Goal: Task Accomplishment & Management: Use online tool/utility

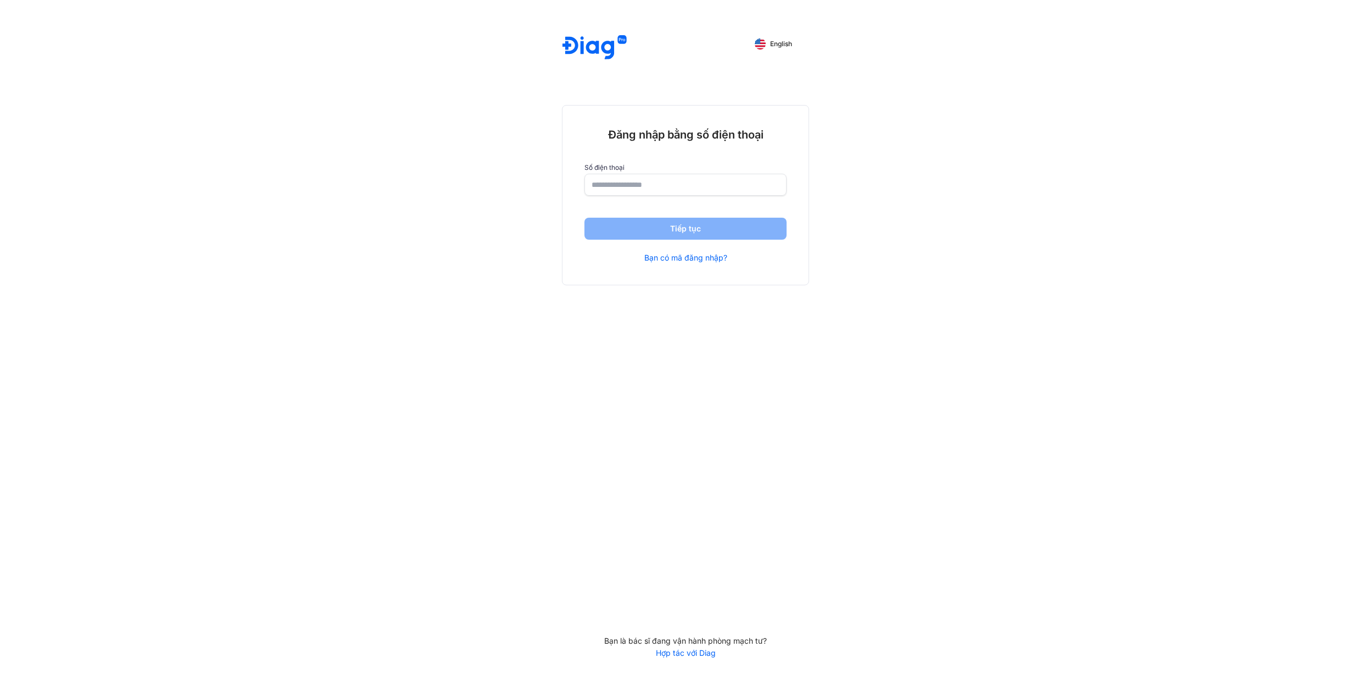
click at [682, 196] on div "Đăng nhập bằng số điện thoại Số điện thoại Tiếp tục Bạn có mã đăng nhập?" at bounding box center [686, 194] width 246 height 179
click at [687, 189] on input "number" at bounding box center [686, 184] width 188 height 20
click at [689, 192] on input "number" at bounding box center [685, 185] width 187 height 20
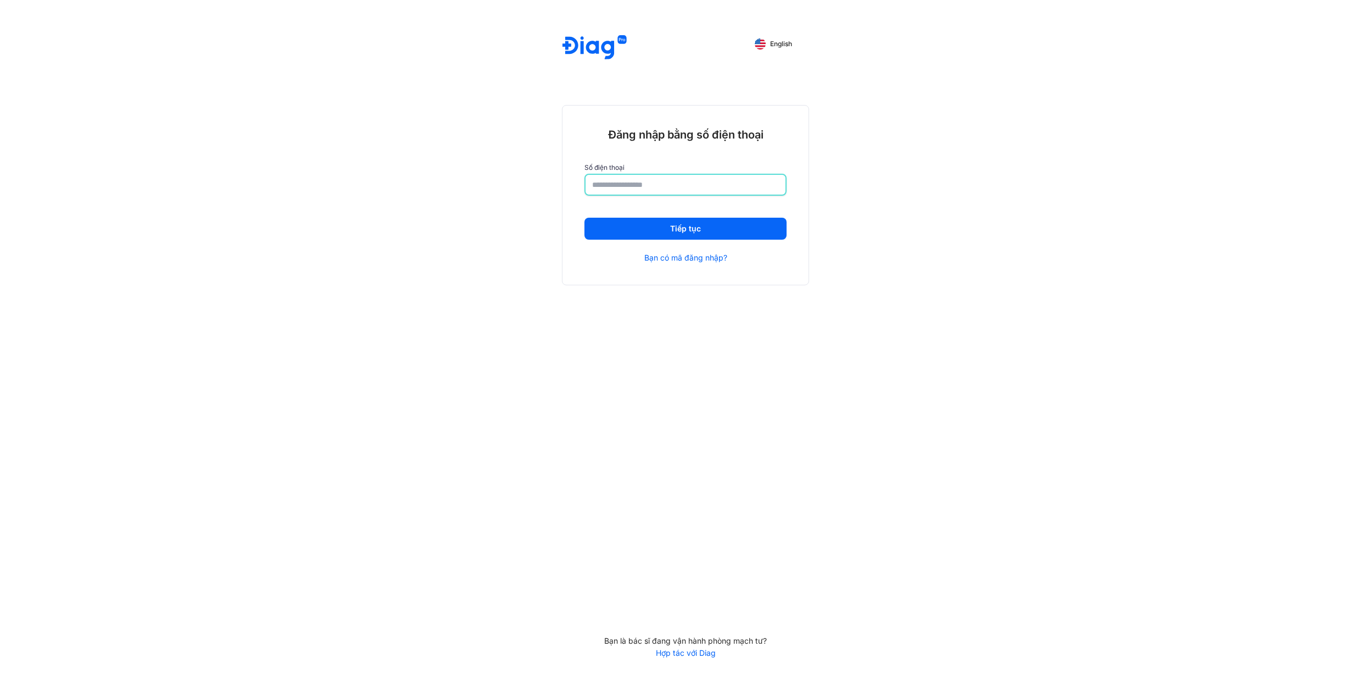
type input "**********"
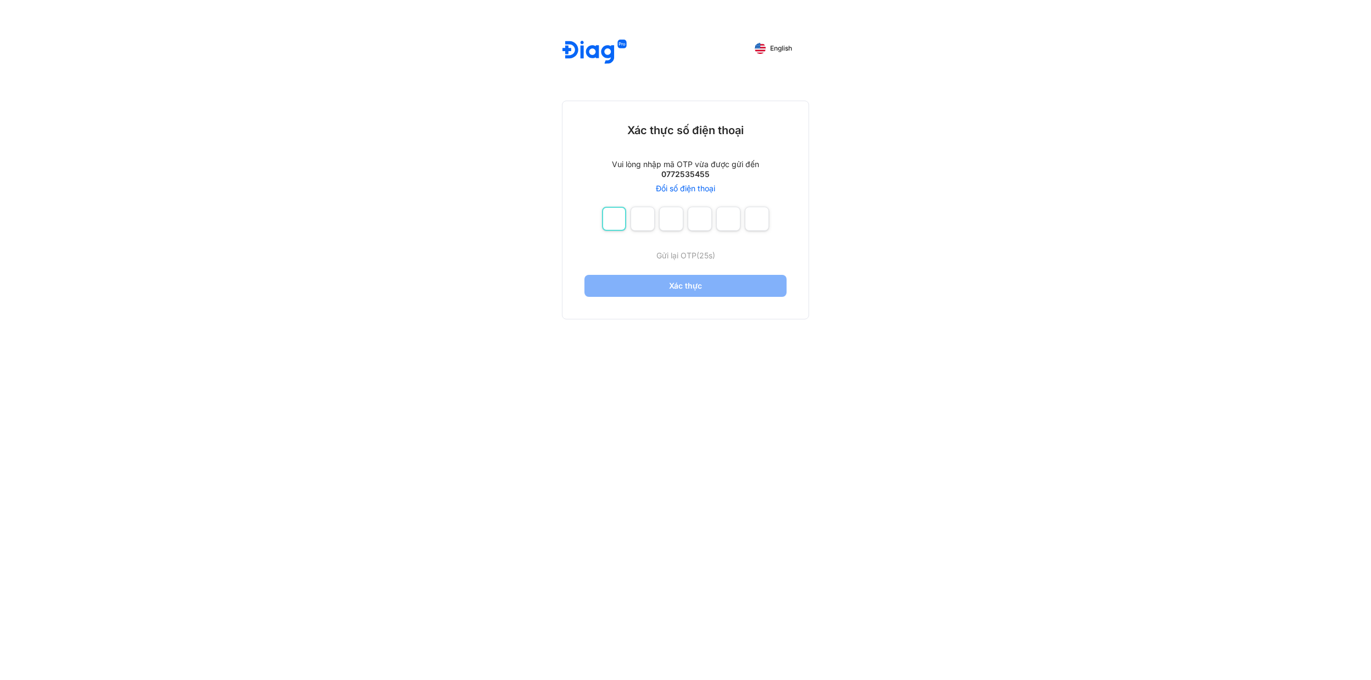
click at [623, 218] on input "number" at bounding box center [614, 219] width 24 height 24
type input "*"
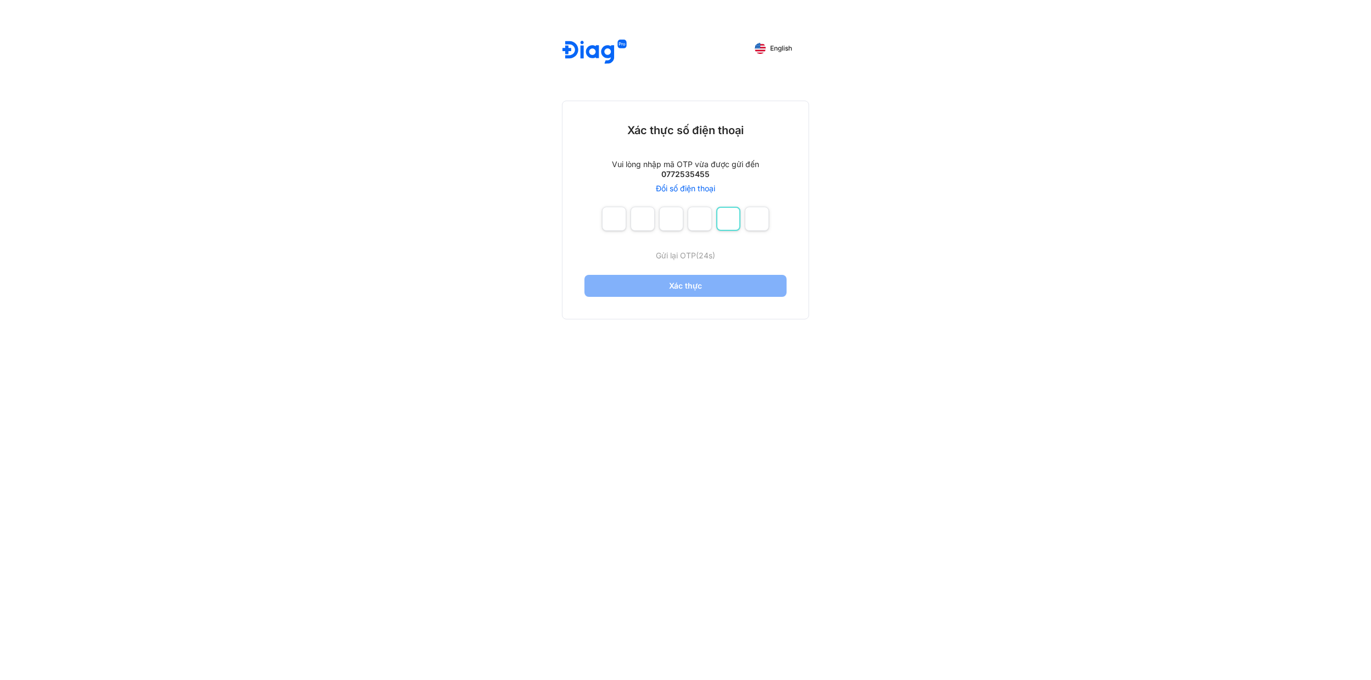
type input "*"
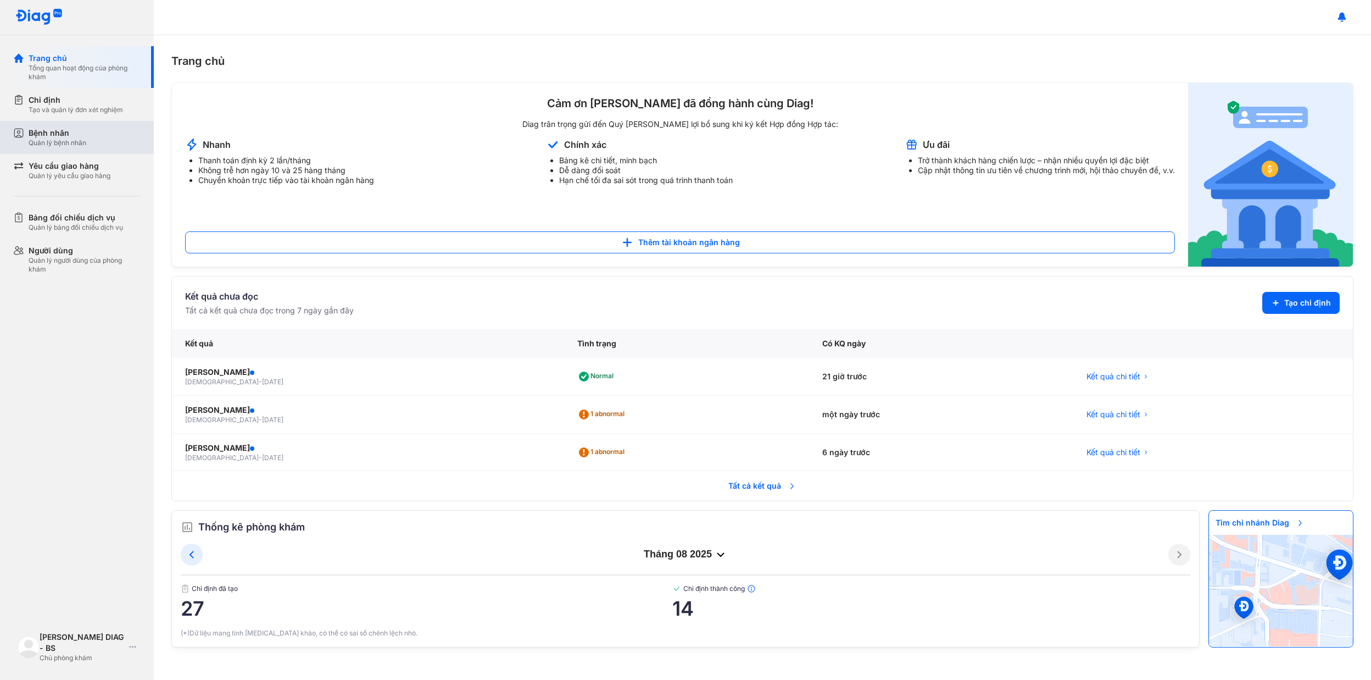
drag, startPoint x: 62, startPoint y: 130, endPoint x: 63, endPoint y: 120, distance: 9.9
click at [62, 129] on div "Bệnh nhân" at bounding box center [58, 132] width 58 height 11
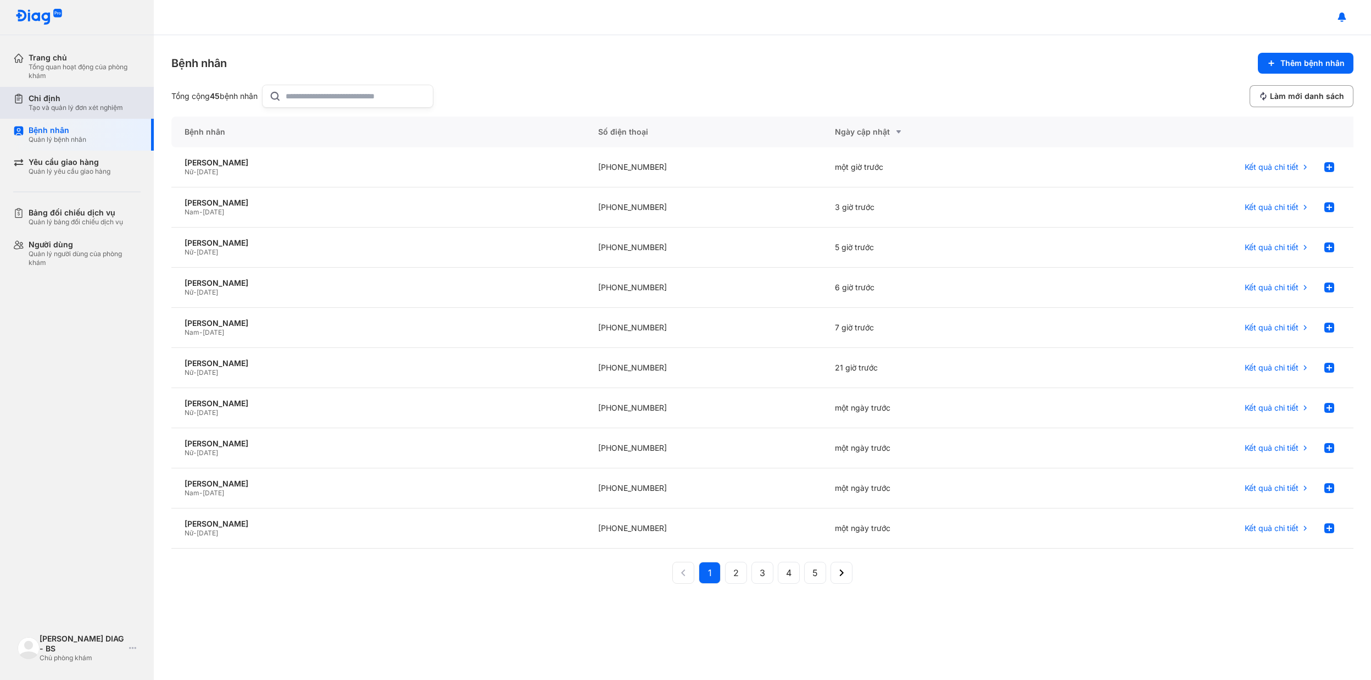
click at [67, 104] on div "Tạo và quản lý đơn xét nghiệm" at bounding box center [76, 107] width 94 height 9
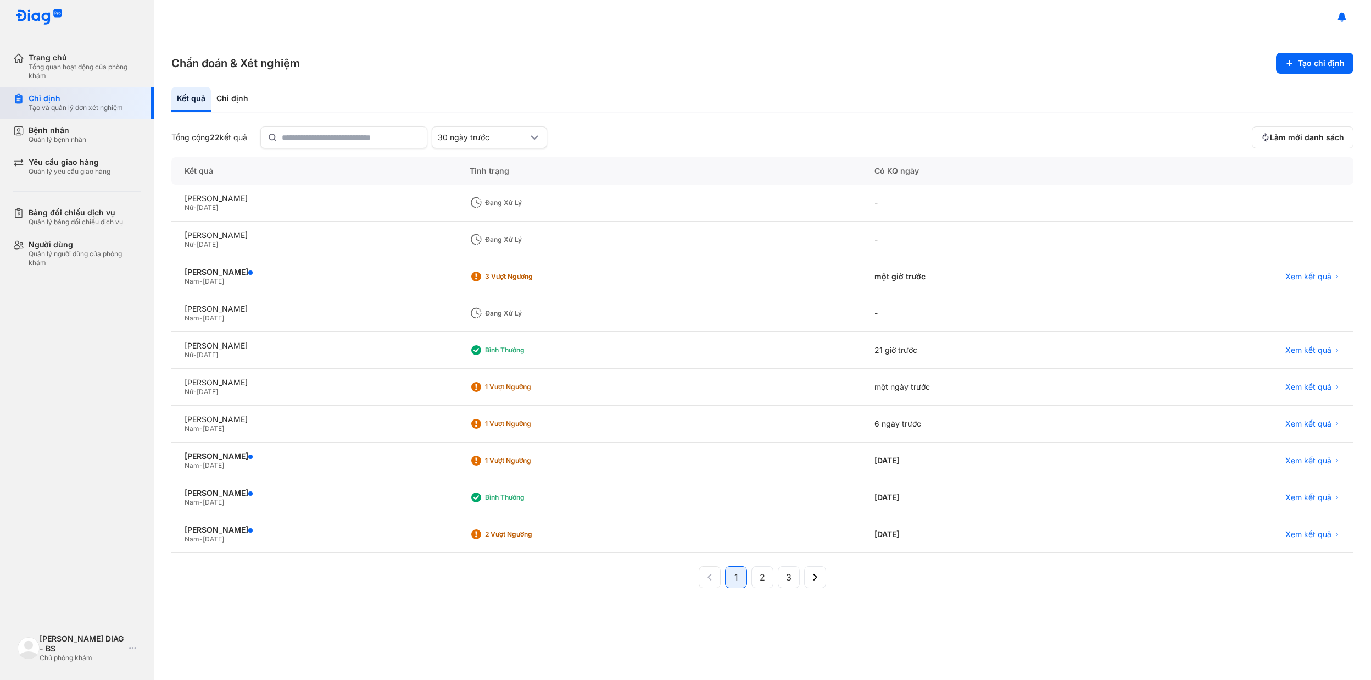
click at [78, 107] on div "Tạo và quản lý đơn xét nghiệm" at bounding box center [76, 107] width 94 height 9
click at [229, 98] on div "Chỉ định" at bounding box center [232, 99] width 43 height 25
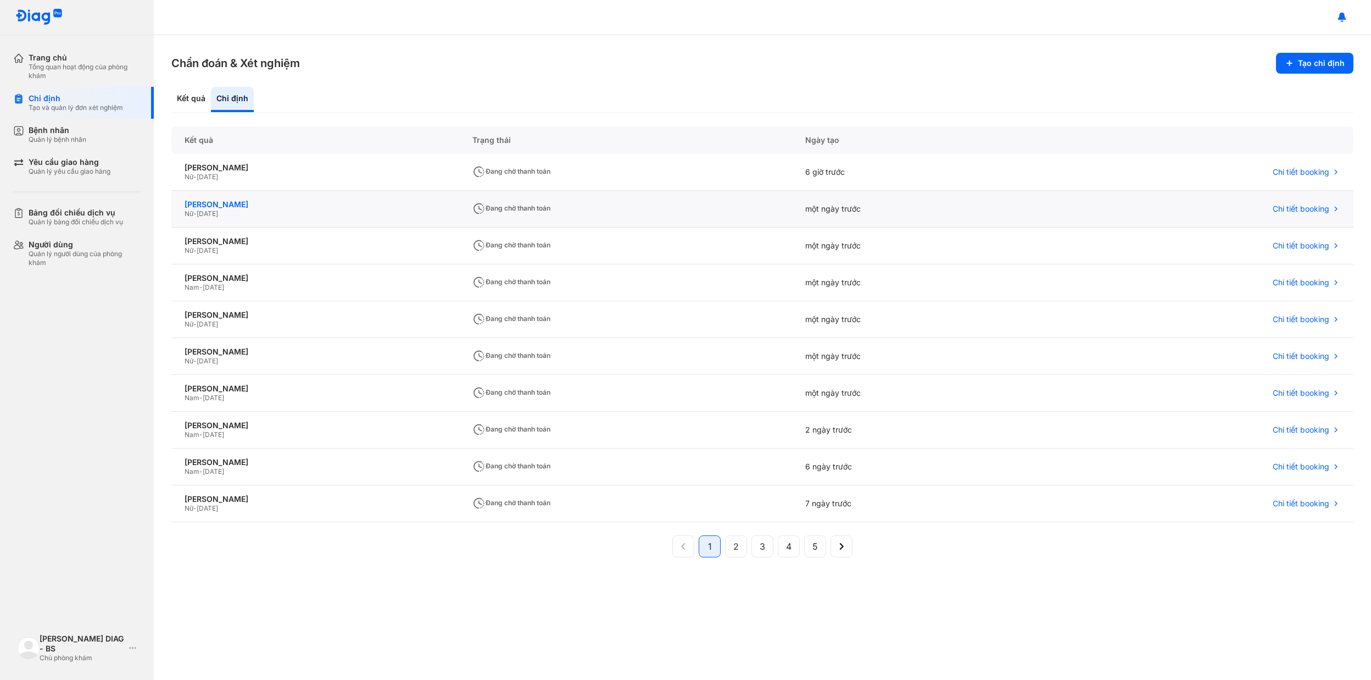
click at [273, 199] on div "[PERSON_NAME]" at bounding box center [316, 204] width 262 height 10
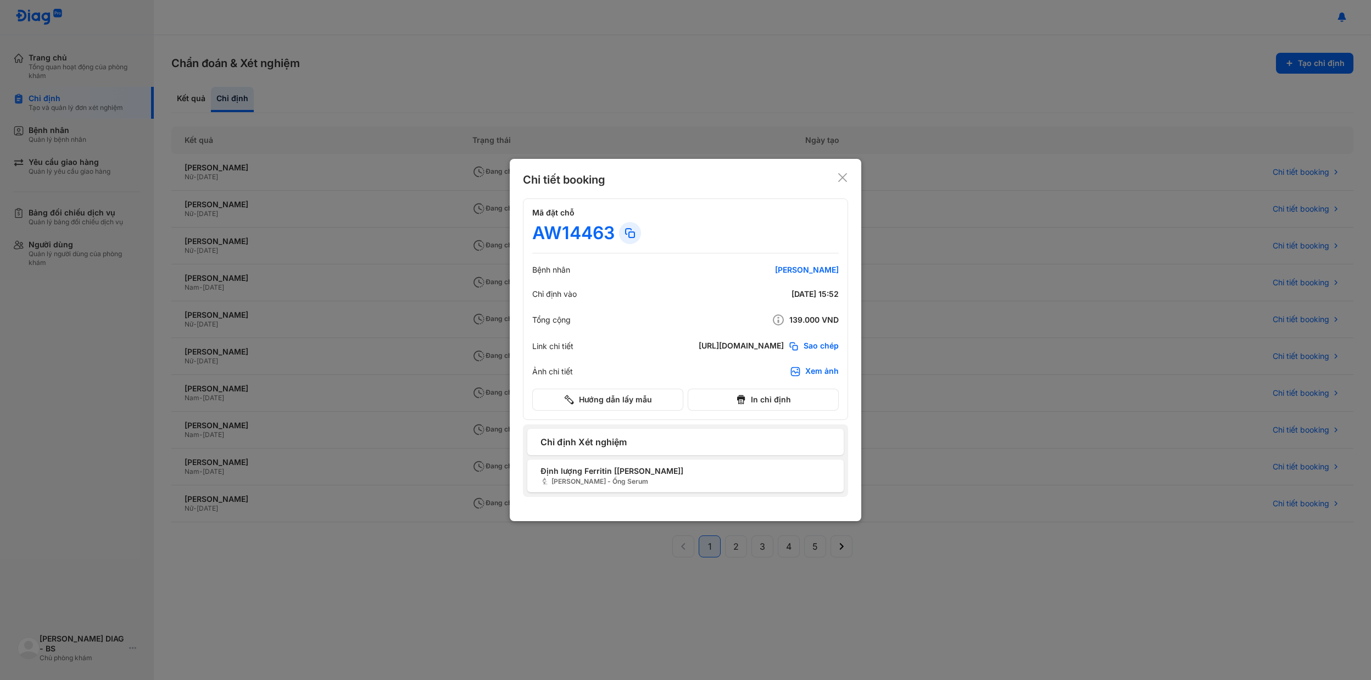
click at [841, 173] on icon at bounding box center [842, 177] width 11 height 11
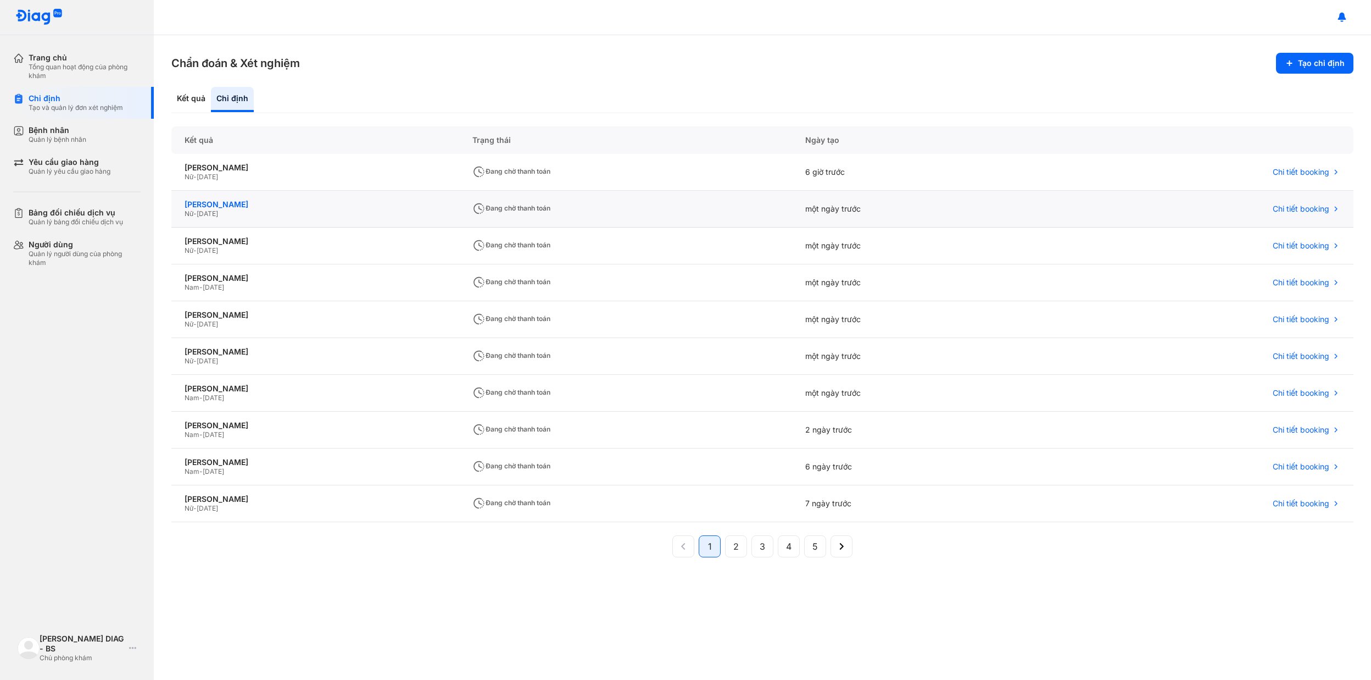
click at [393, 203] on div "[PERSON_NAME]" at bounding box center [316, 204] width 262 height 10
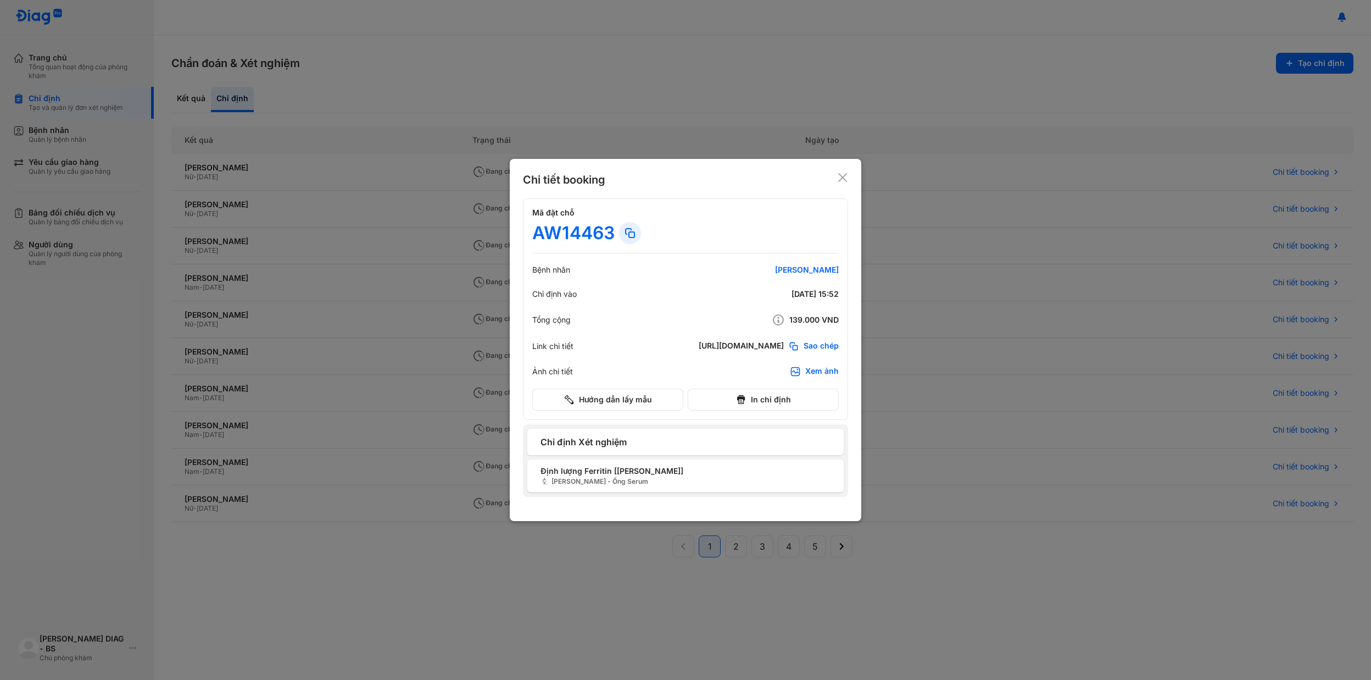
click at [842, 181] on icon at bounding box center [842, 177] width 11 height 11
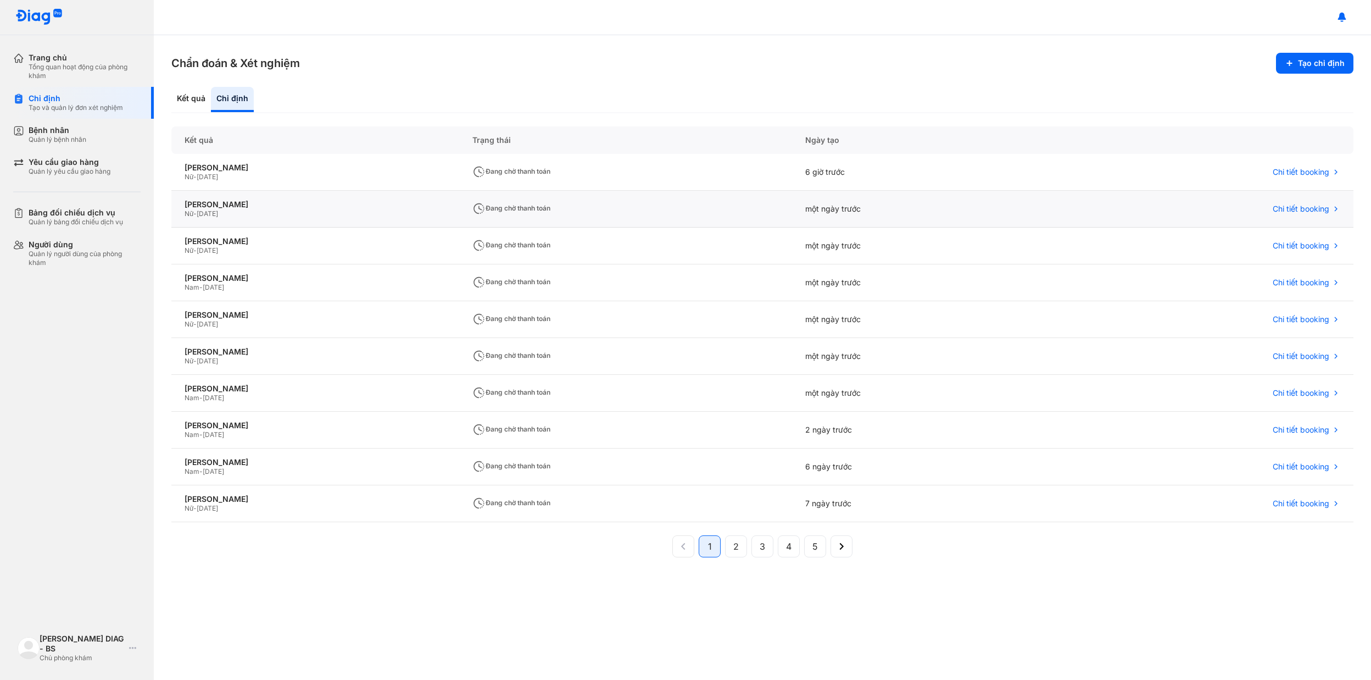
click at [1000, 218] on div "một ngày trước" at bounding box center [923, 209] width 262 height 37
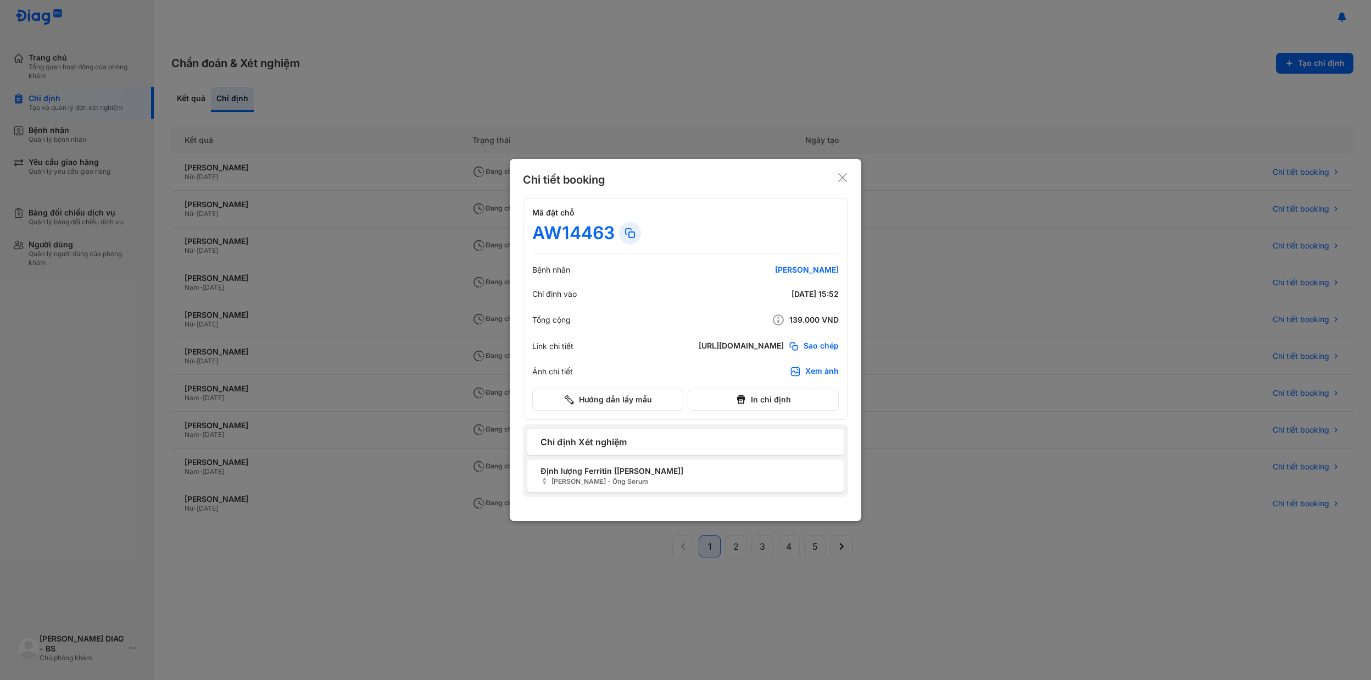
click at [186, 99] on div at bounding box center [685, 340] width 1371 height 680
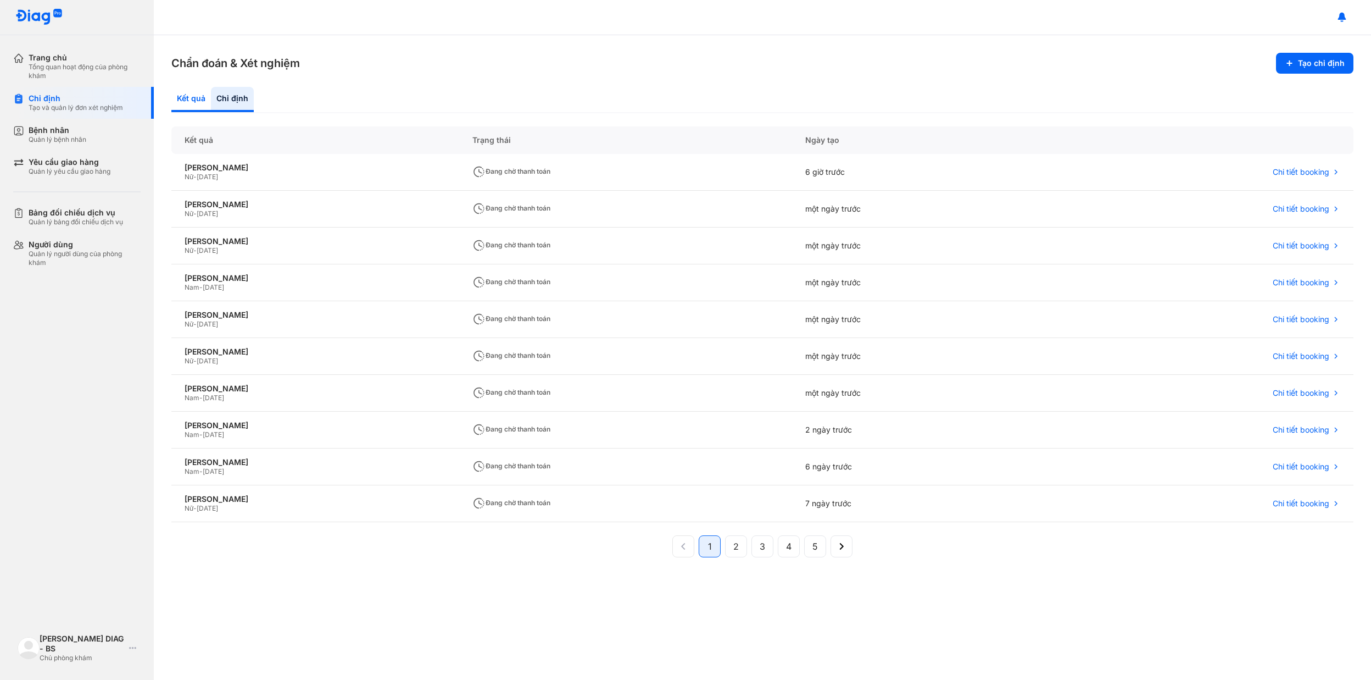
click at [211, 91] on div "Kết quả" at bounding box center [232, 99] width 43 height 25
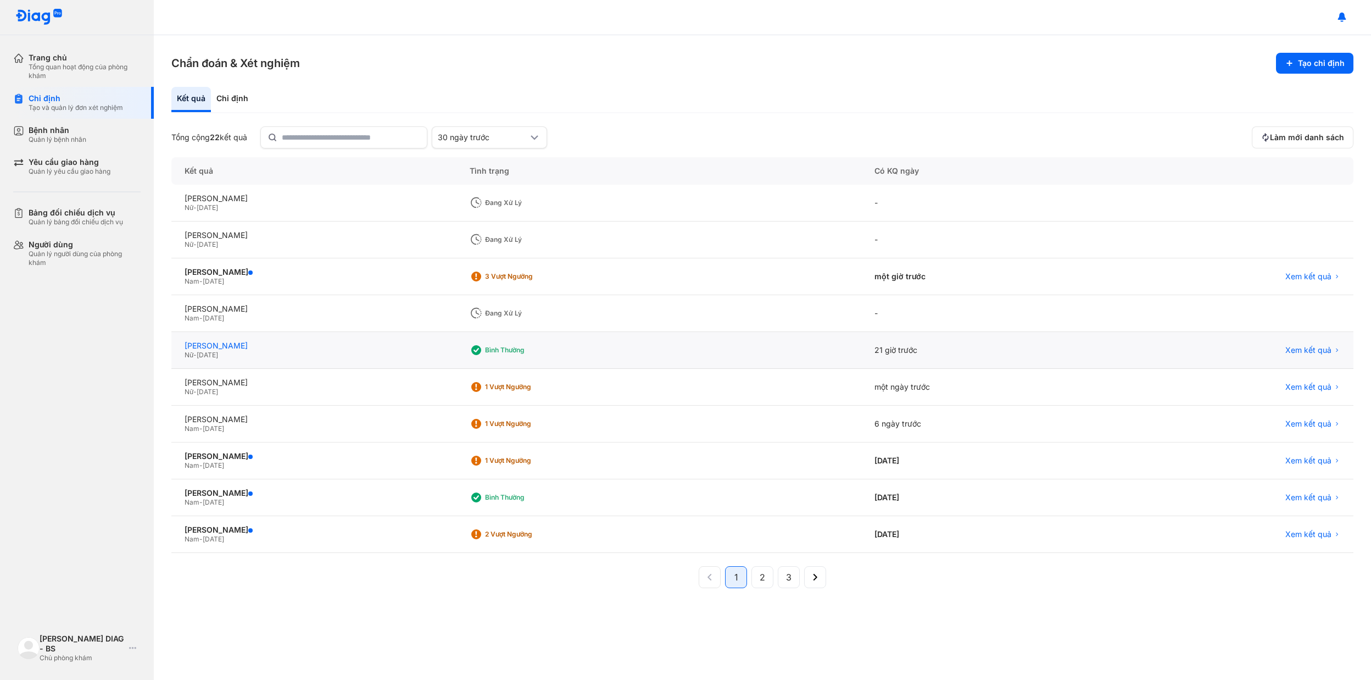
click at [293, 341] on div "[PERSON_NAME]" at bounding box center [314, 346] width 259 height 10
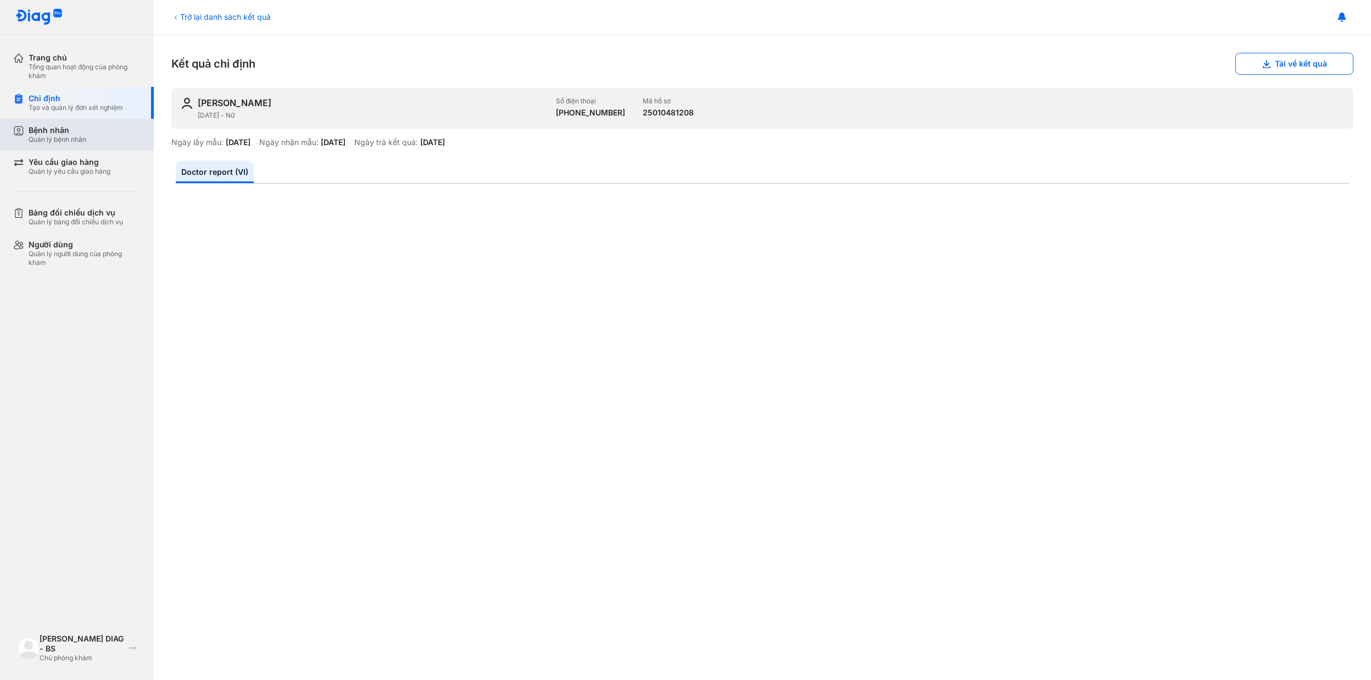
click at [62, 125] on div "Bệnh nhân" at bounding box center [58, 130] width 58 height 10
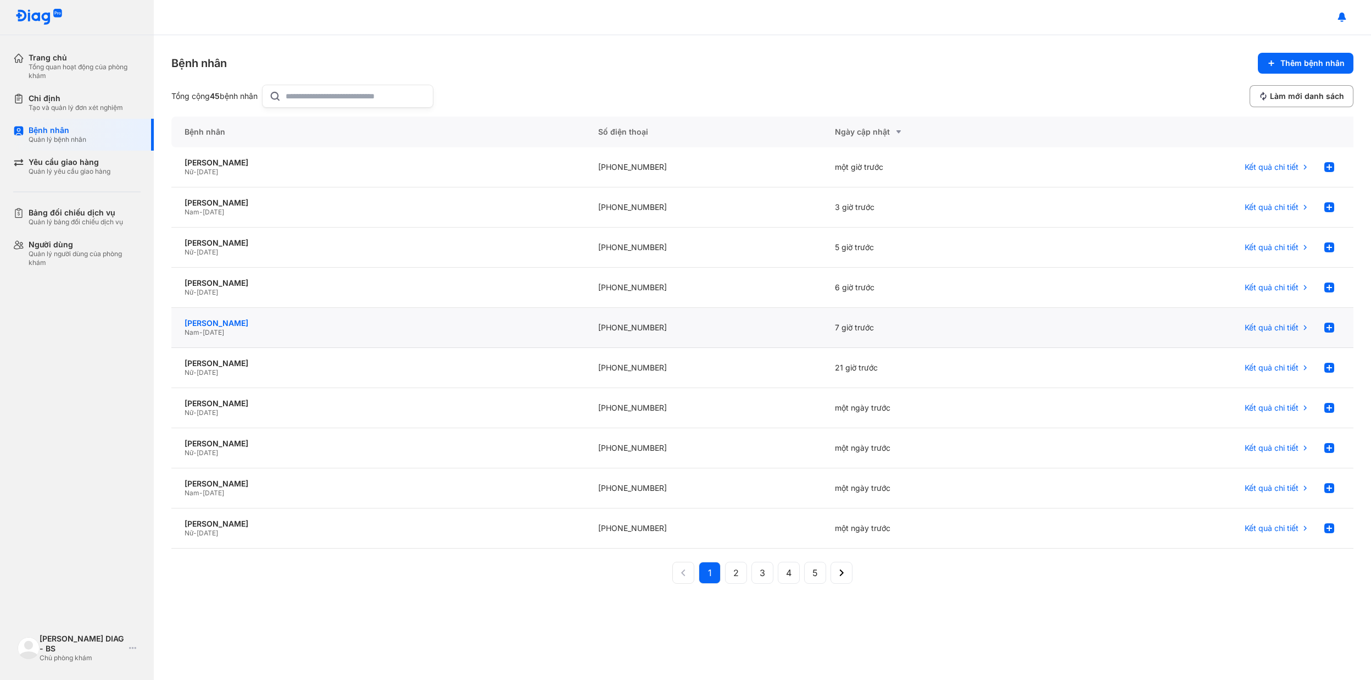
click at [436, 324] on div "[PERSON_NAME]" at bounding box center [378, 323] width 387 height 10
